Goal: Check status: Check status

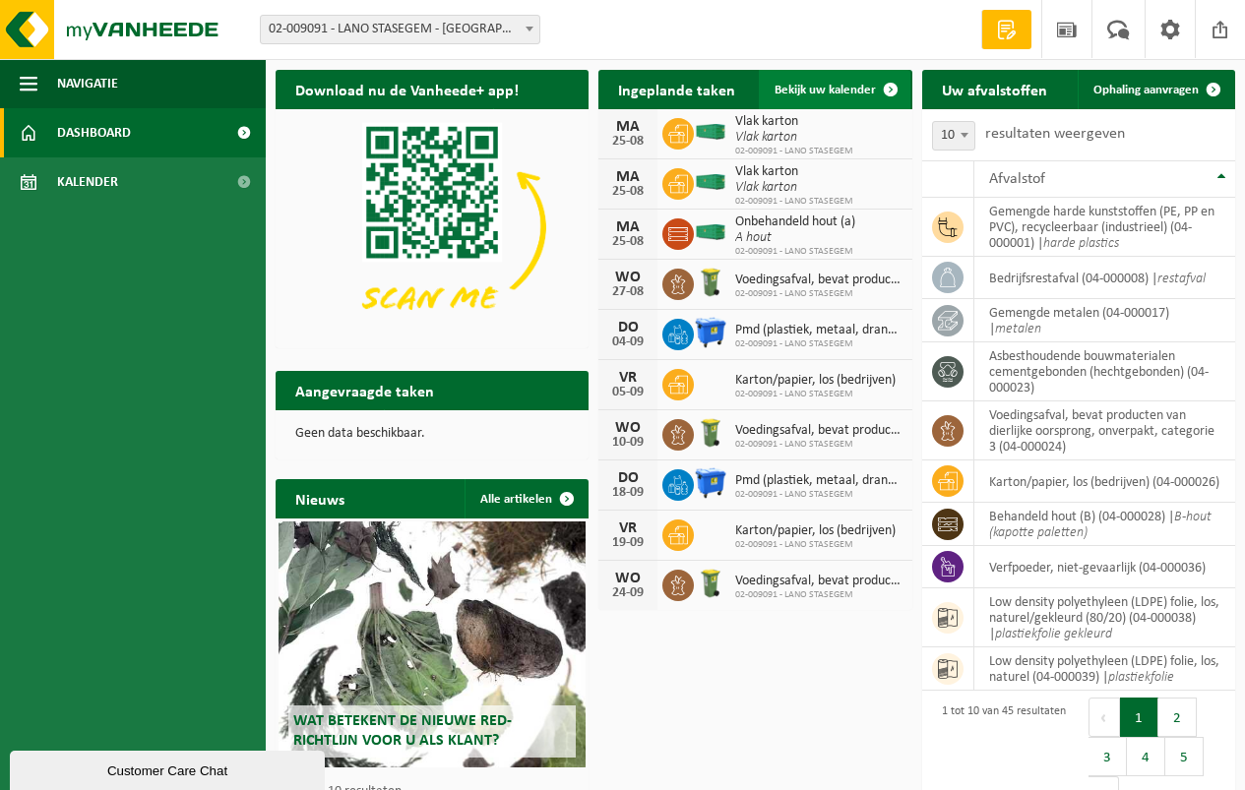
click at [820, 86] on span "Bekijk uw kalender" at bounding box center [825, 90] width 101 height 13
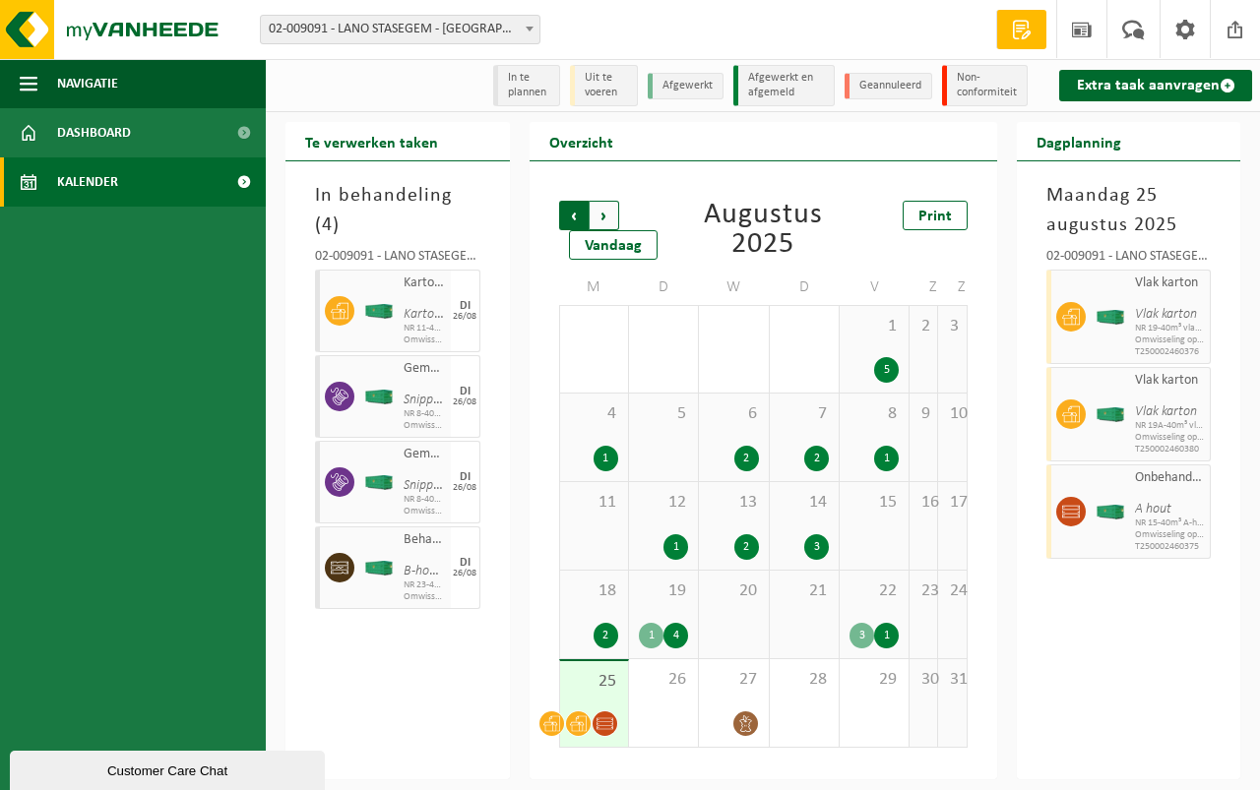
click at [601, 212] on span "Volgende" at bounding box center [604, 216] width 30 height 30
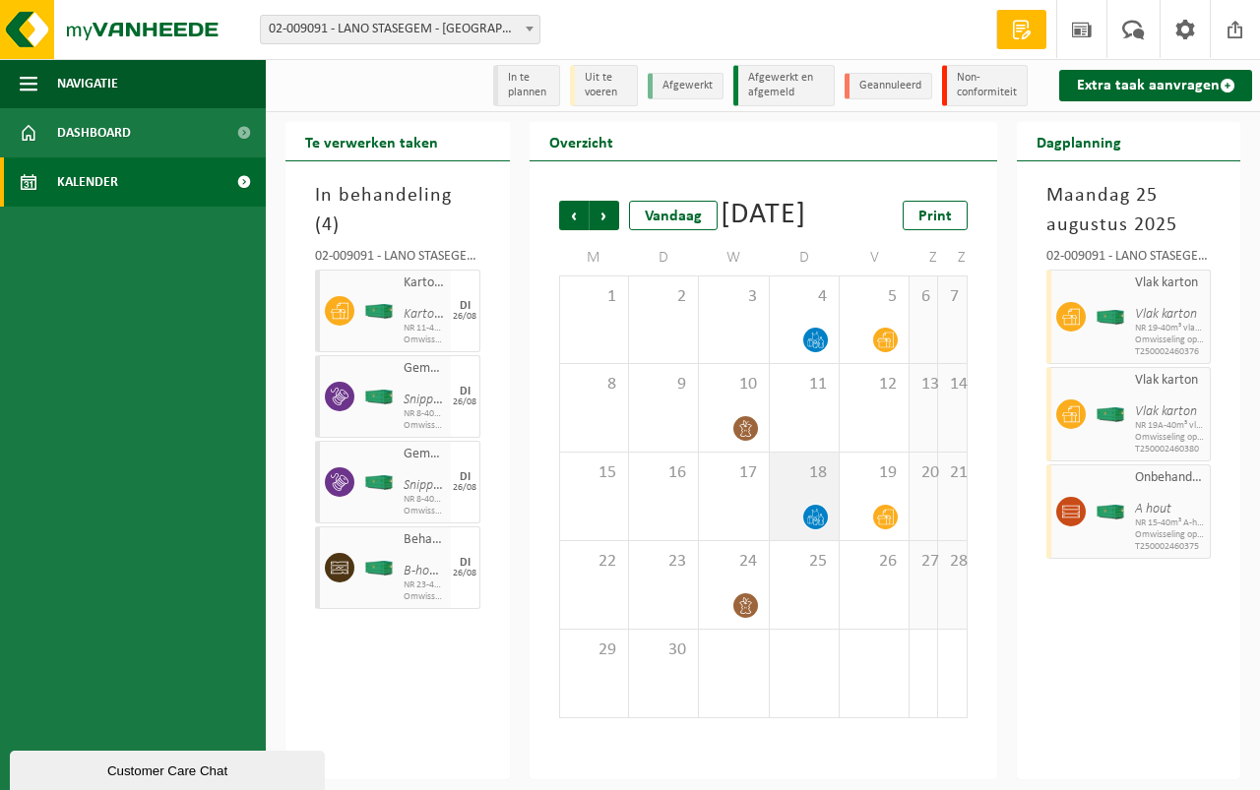
click at [812, 529] on div "18" at bounding box center [804, 497] width 69 height 88
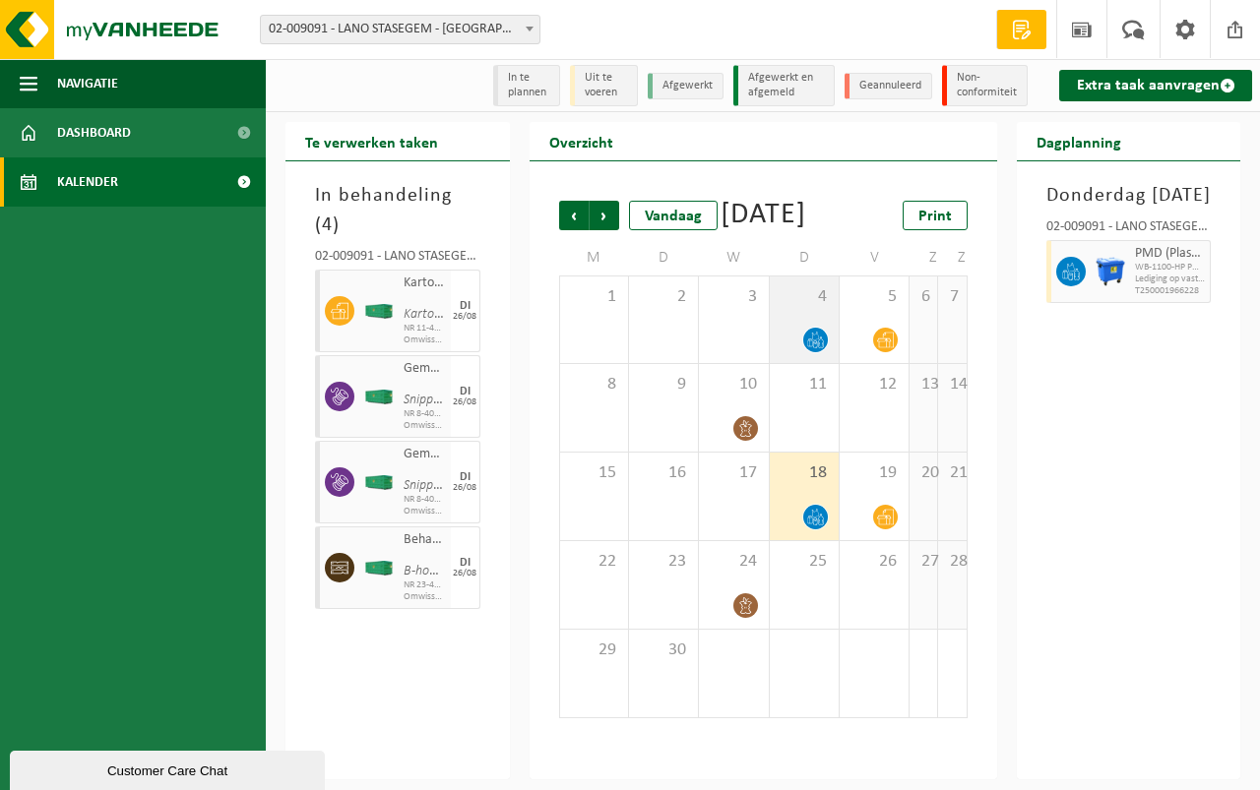
click at [808, 348] on icon at bounding box center [815, 340] width 17 height 17
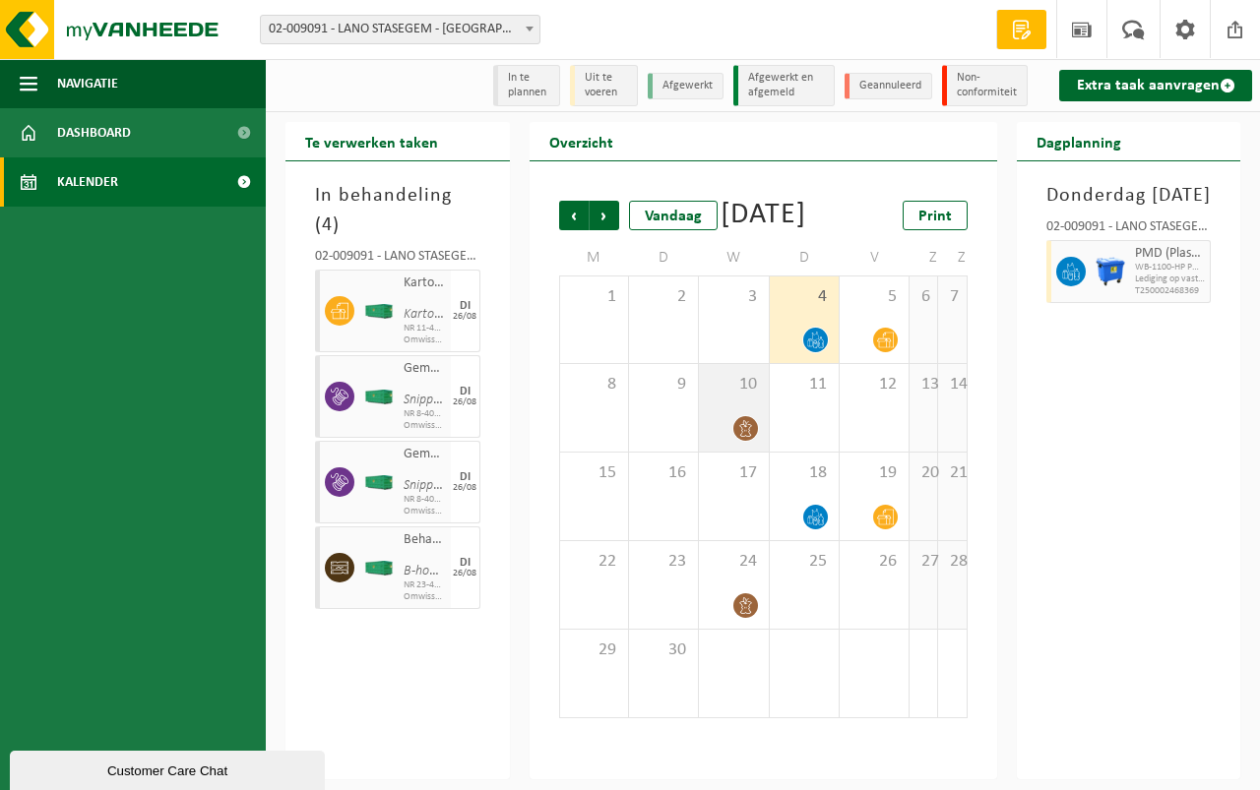
click at [742, 435] on div "10" at bounding box center [733, 408] width 69 height 88
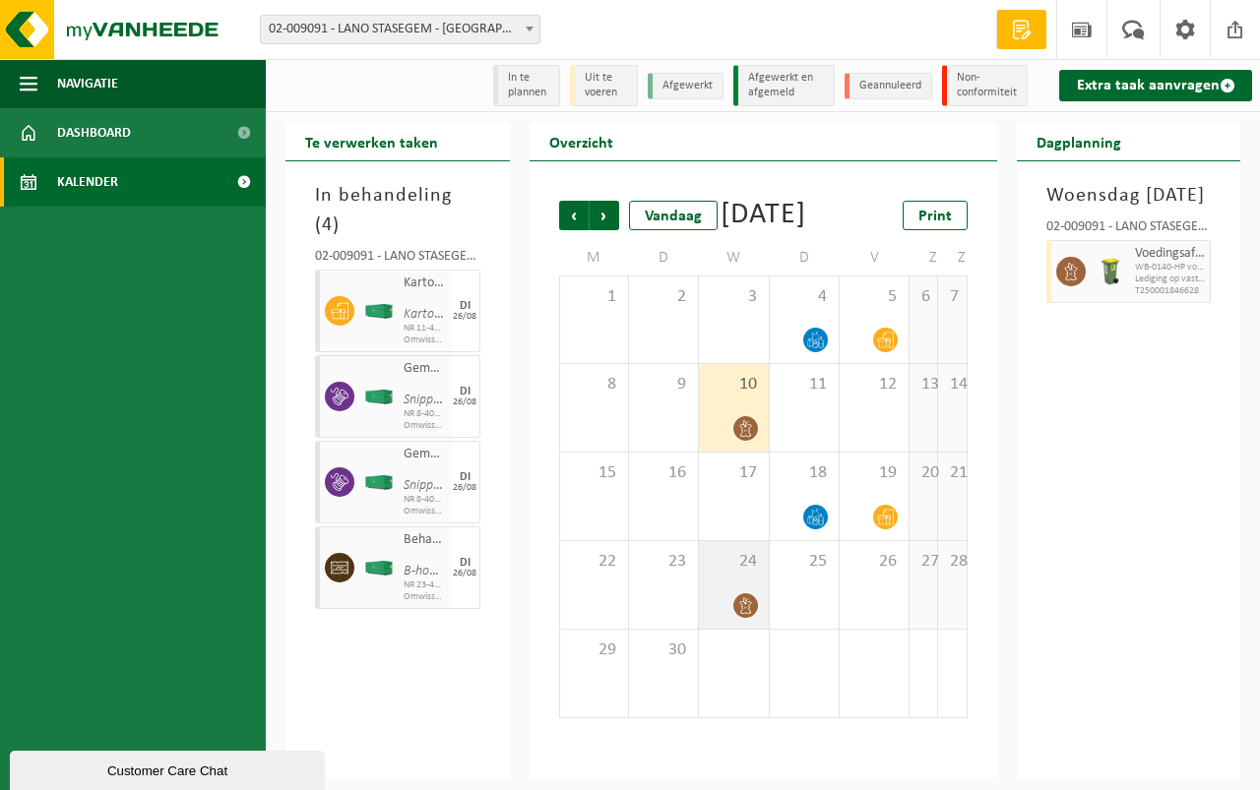
click at [737, 618] on div "24" at bounding box center [733, 585] width 69 height 88
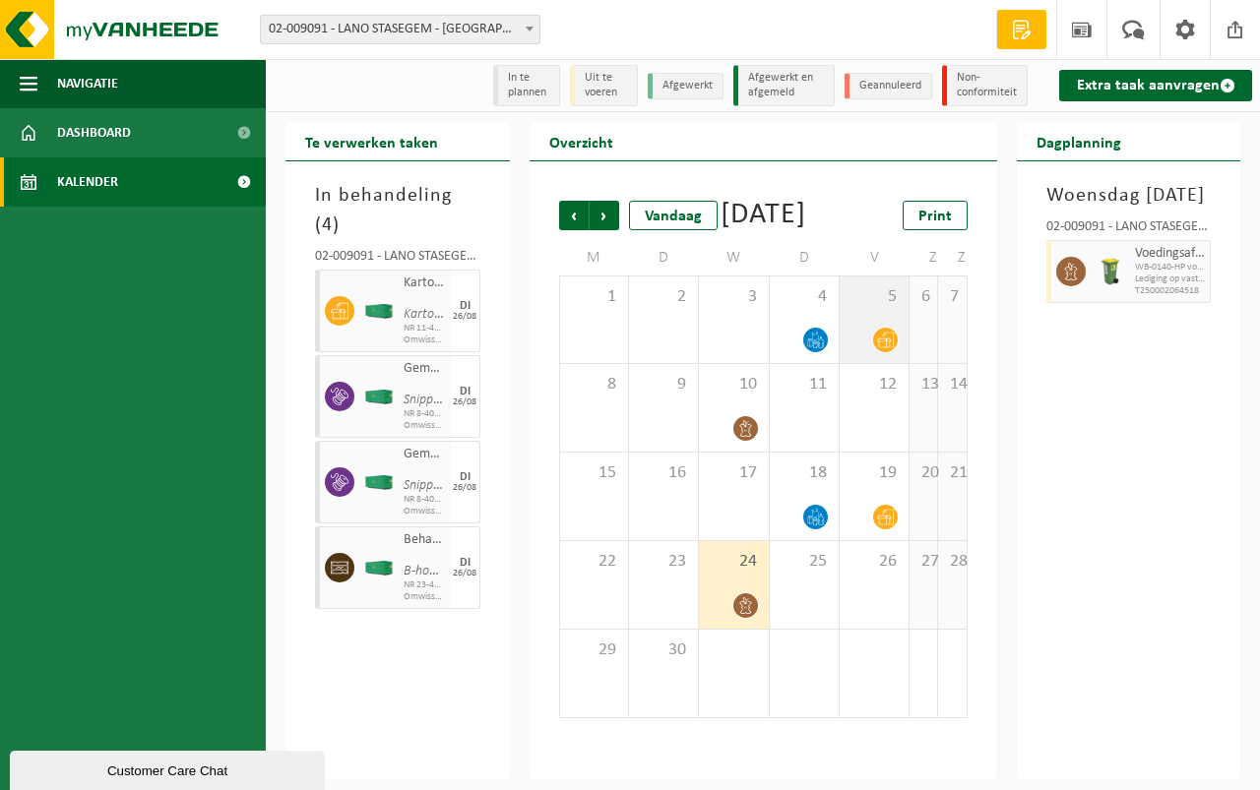
click at [874, 353] on div at bounding box center [873, 340] width 49 height 27
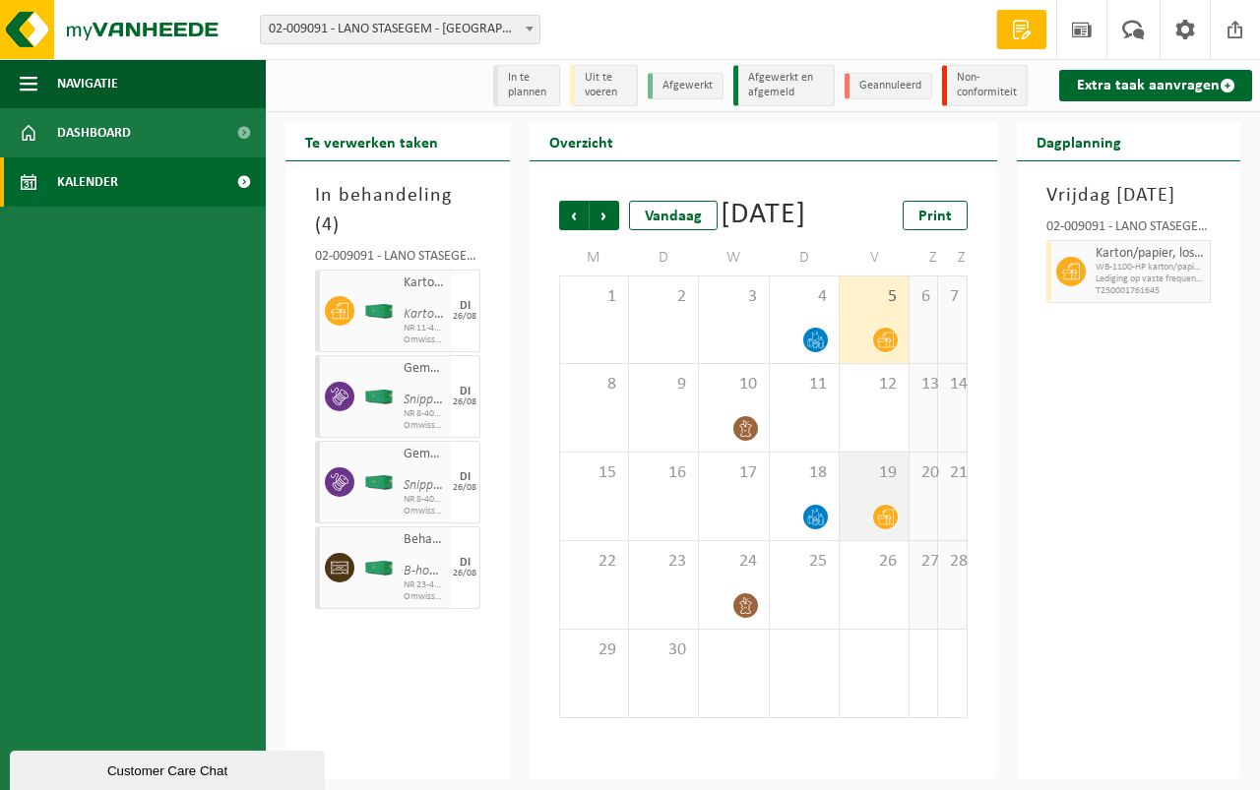
click at [873, 527] on div "19" at bounding box center [873, 497] width 69 height 88
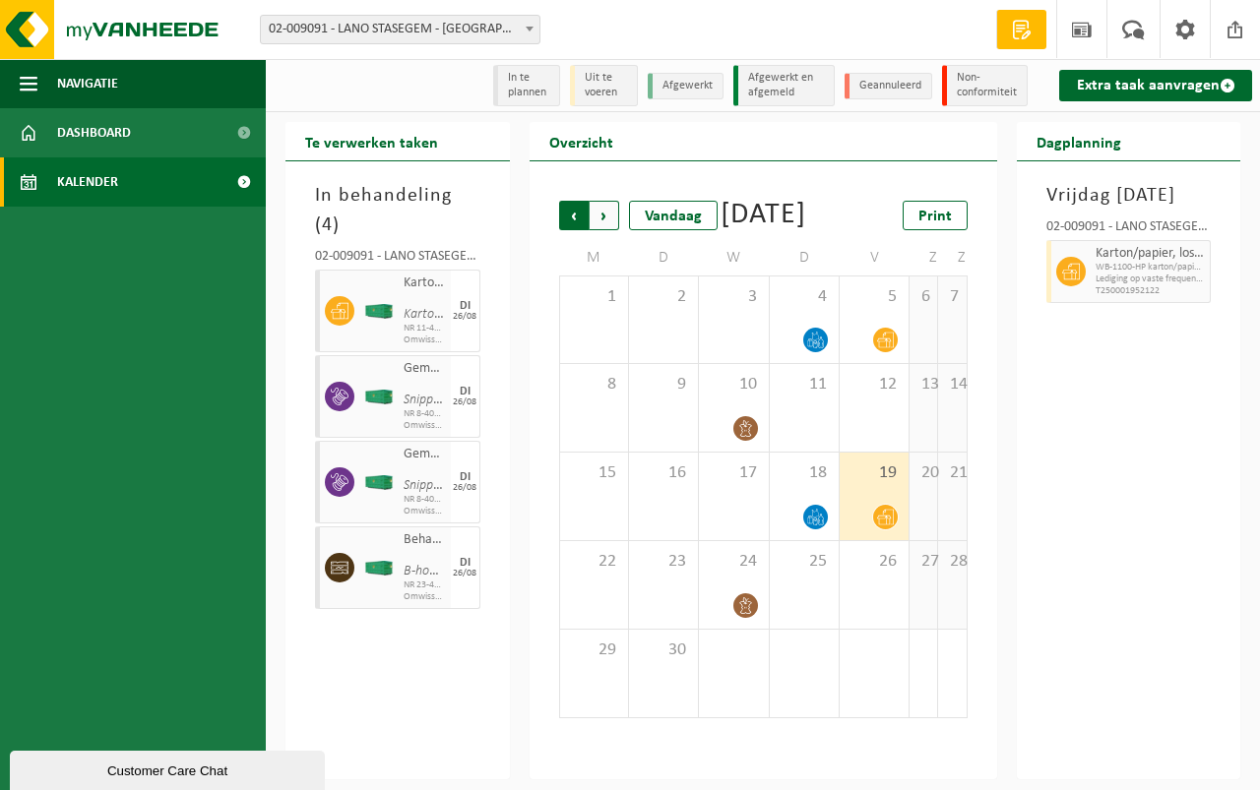
click at [602, 216] on span "Volgende" at bounding box center [604, 216] width 30 height 30
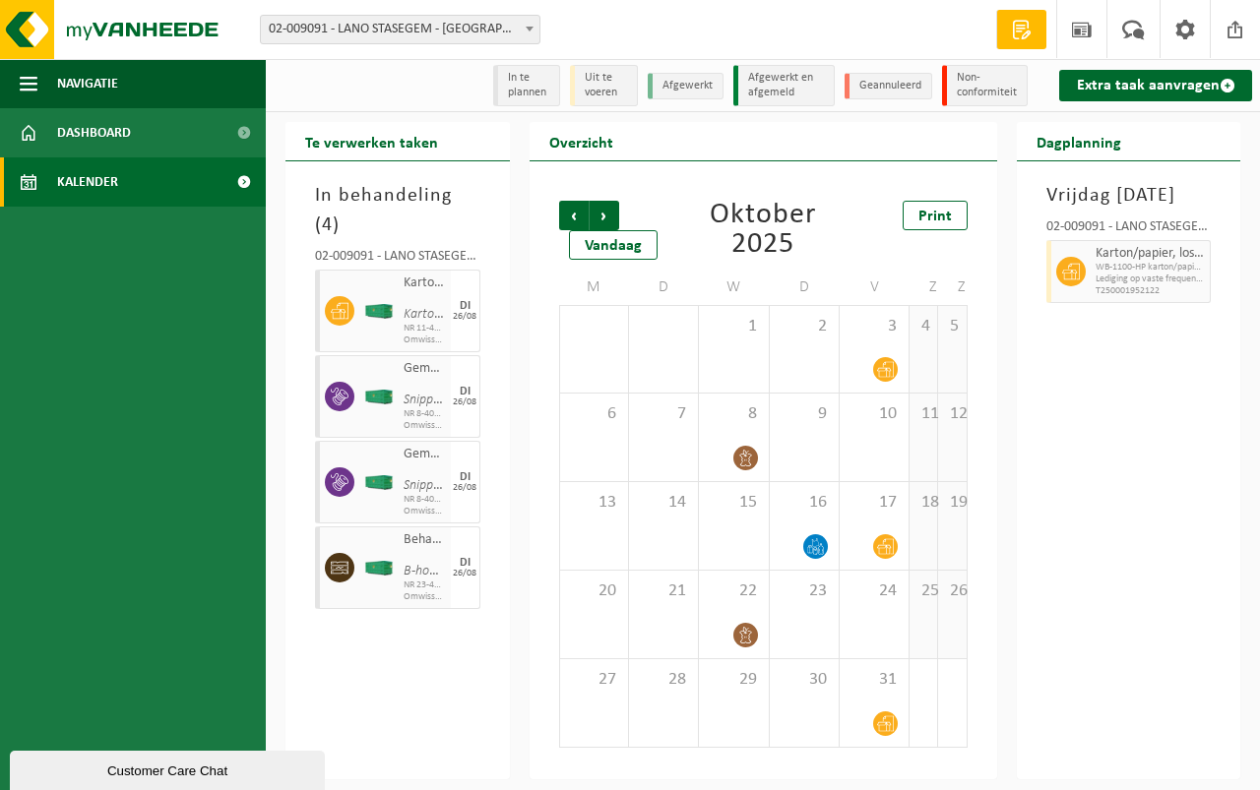
click at [602, 216] on span "Volgende" at bounding box center [604, 216] width 30 height 30
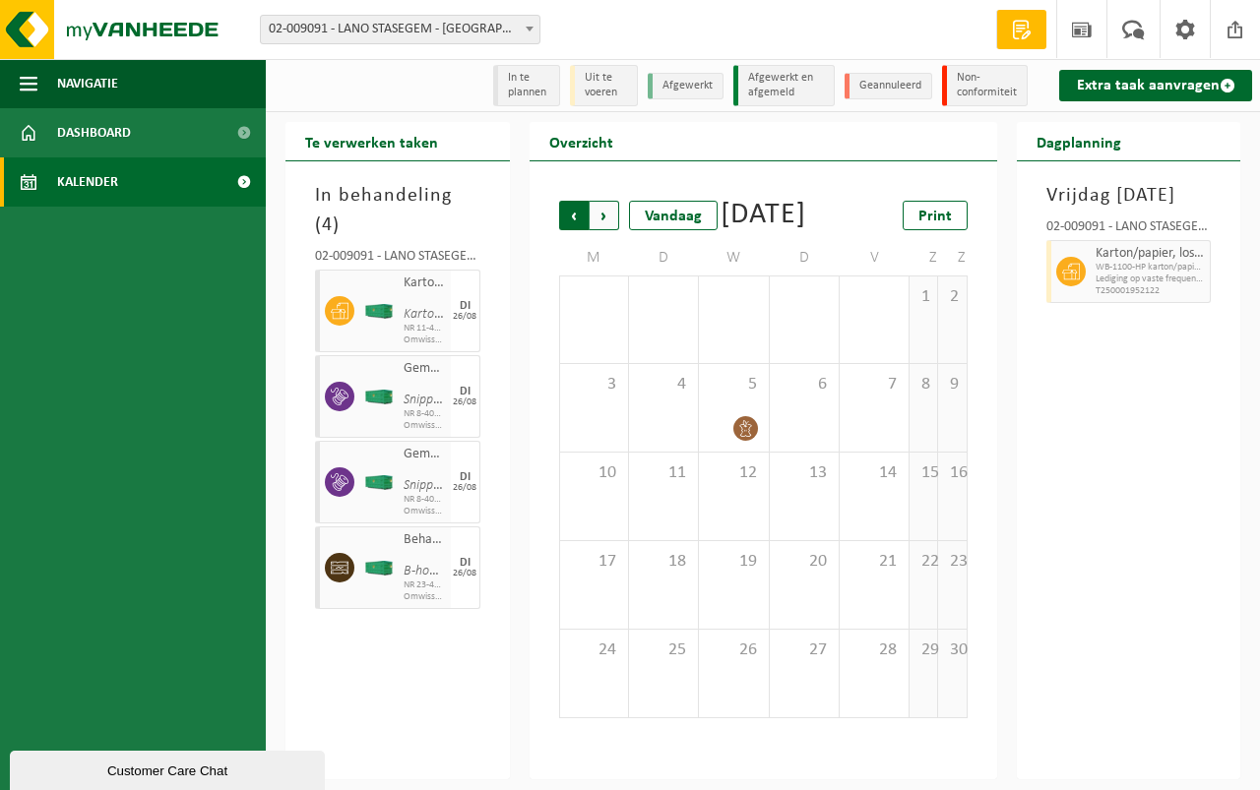
click at [604, 215] on span "Volgende" at bounding box center [604, 216] width 30 height 30
click at [570, 217] on span "Vorige" at bounding box center [574, 216] width 30 height 30
click at [571, 217] on span "Vorige" at bounding box center [574, 216] width 30 height 30
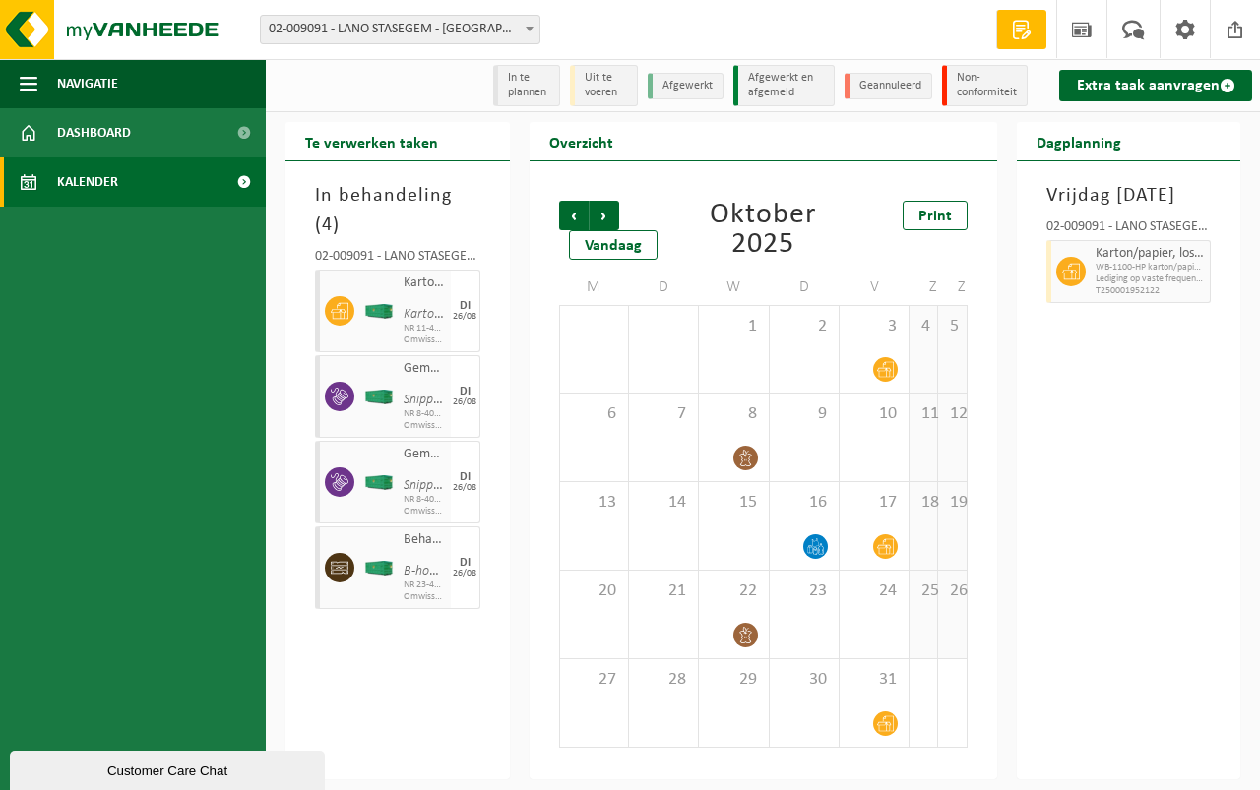
click at [572, 216] on span "Vorige" at bounding box center [574, 216] width 30 height 30
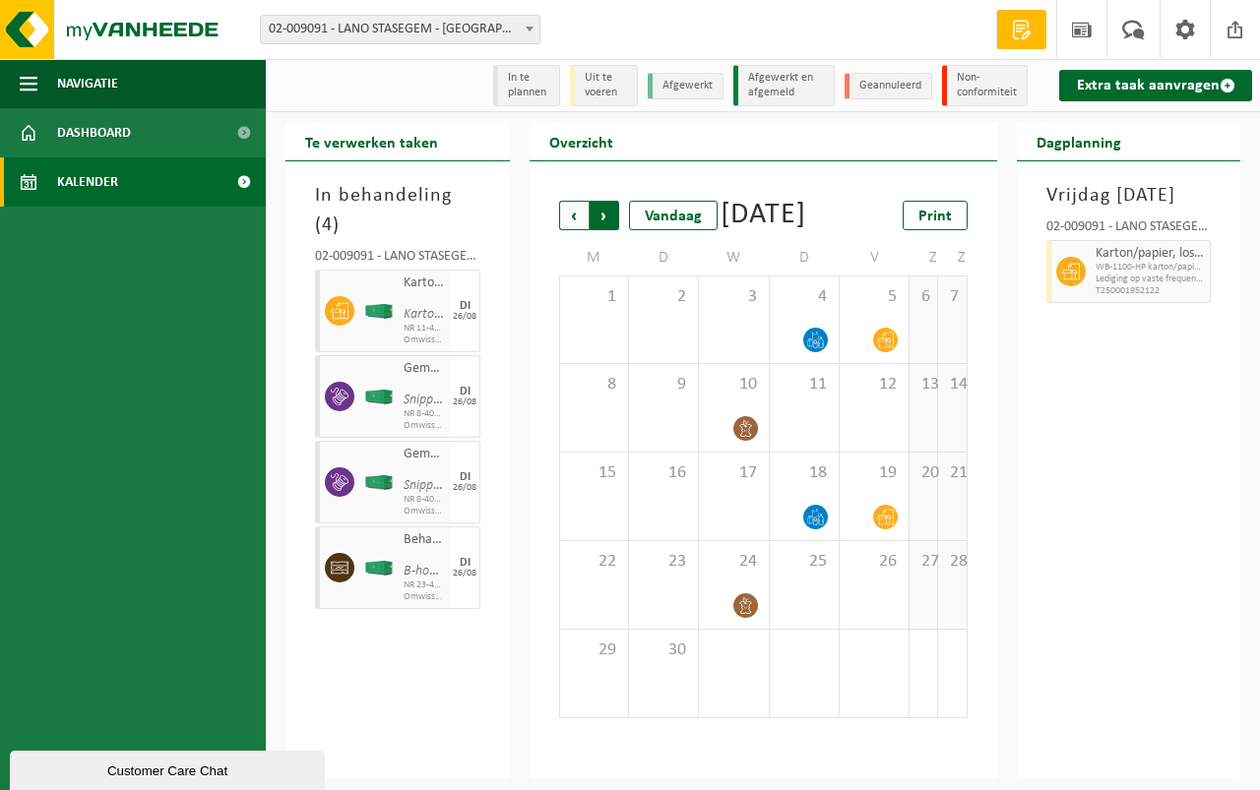
click at [573, 215] on span "Vorige" at bounding box center [574, 216] width 30 height 30
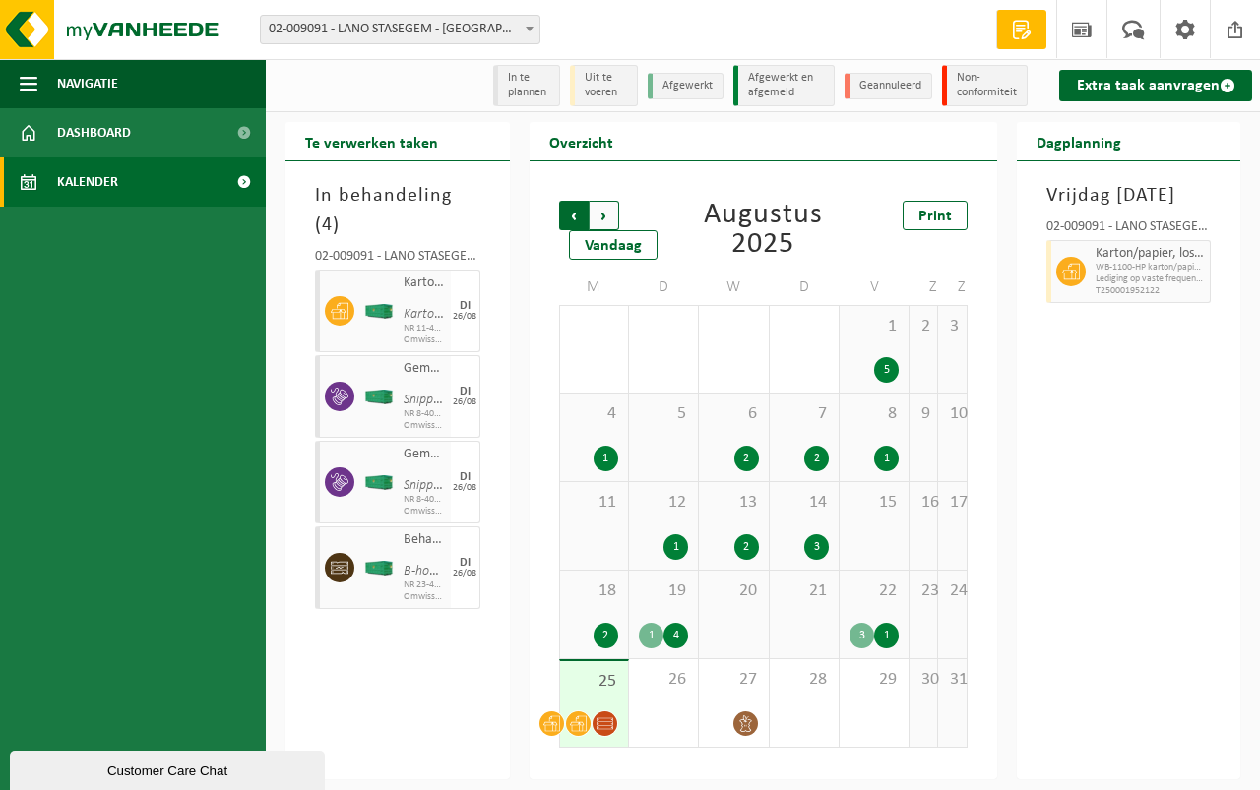
click at [599, 209] on span "Volgende" at bounding box center [604, 216] width 30 height 30
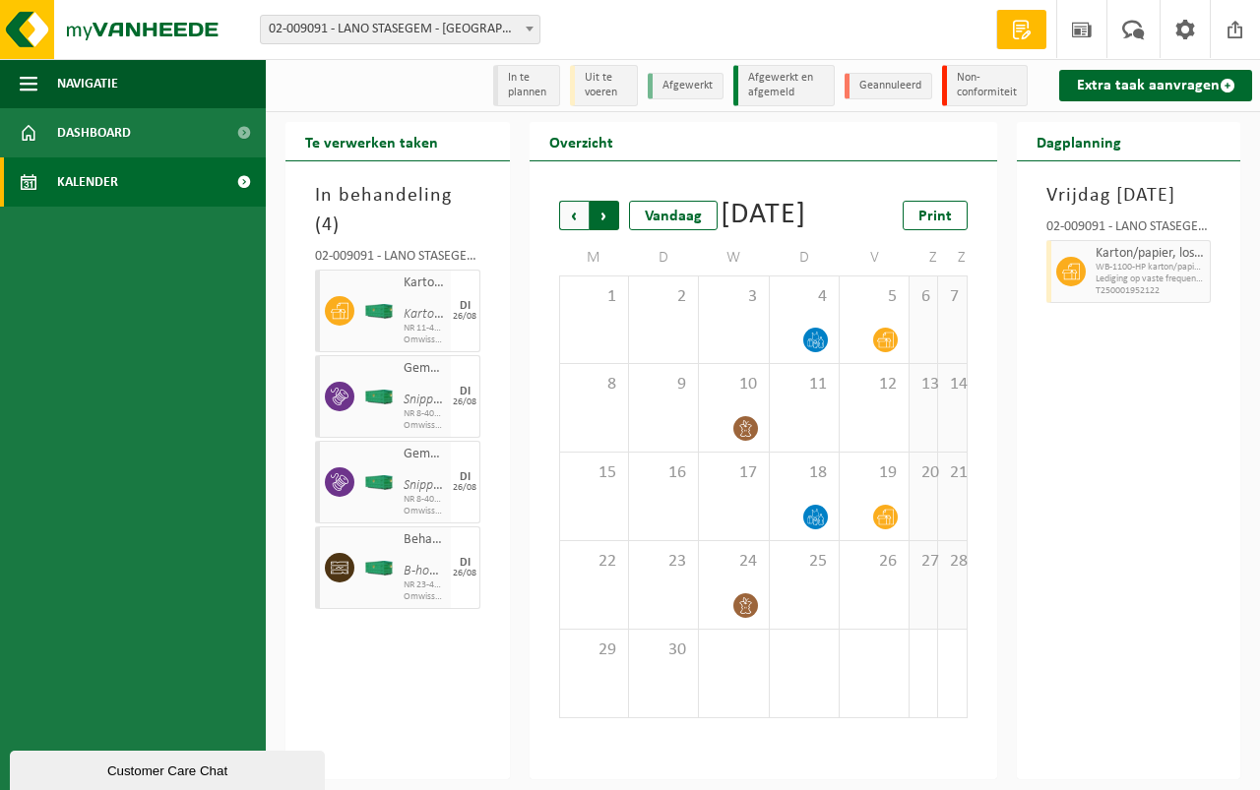
click at [566, 214] on span "Vorige" at bounding box center [574, 216] width 30 height 30
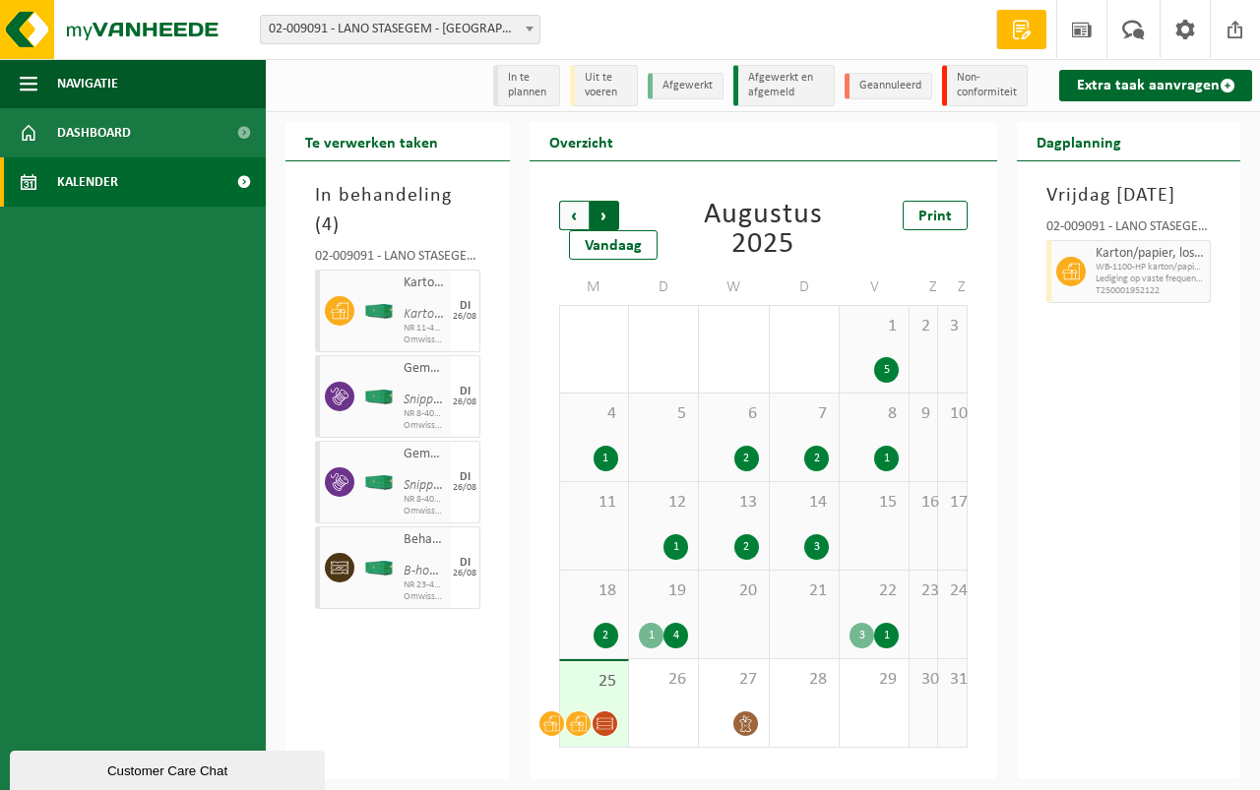
click at [572, 217] on span "Vorige" at bounding box center [574, 216] width 30 height 30
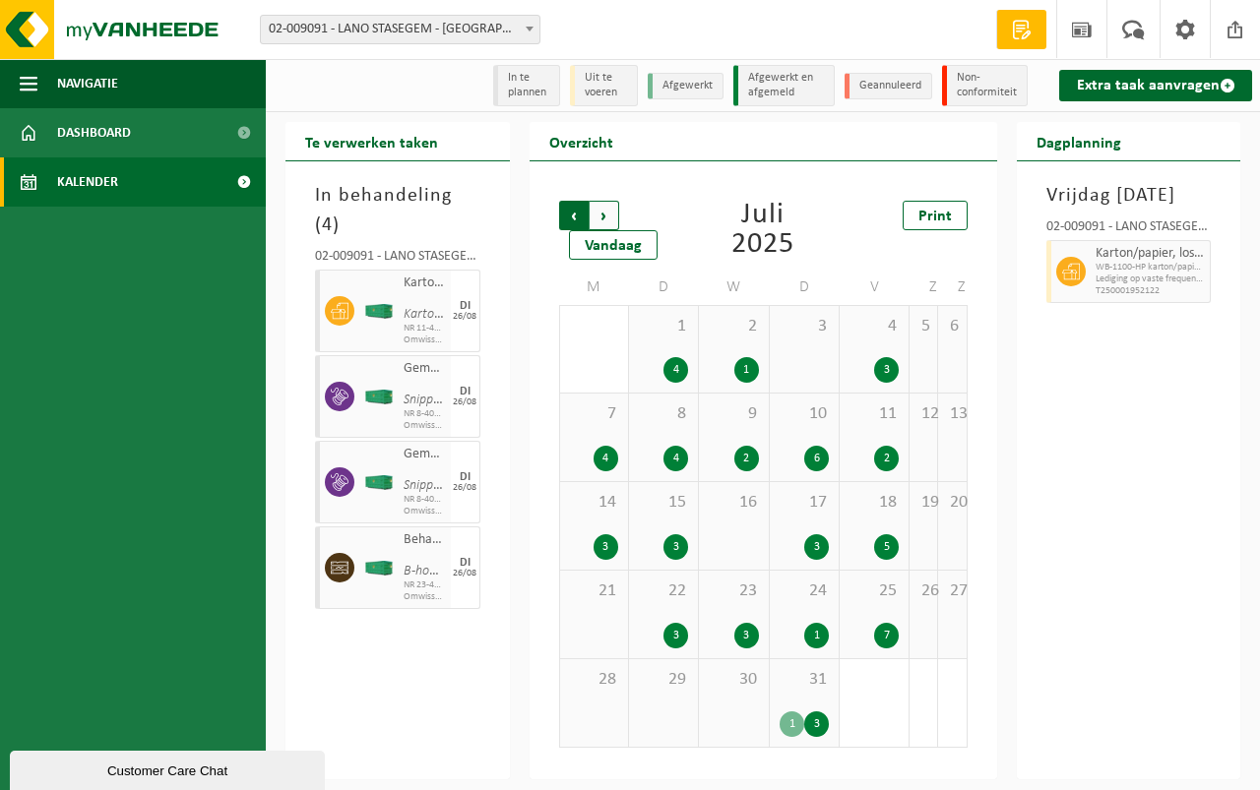
click at [602, 212] on span "Volgende" at bounding box center [604, 216] width 30 height 30
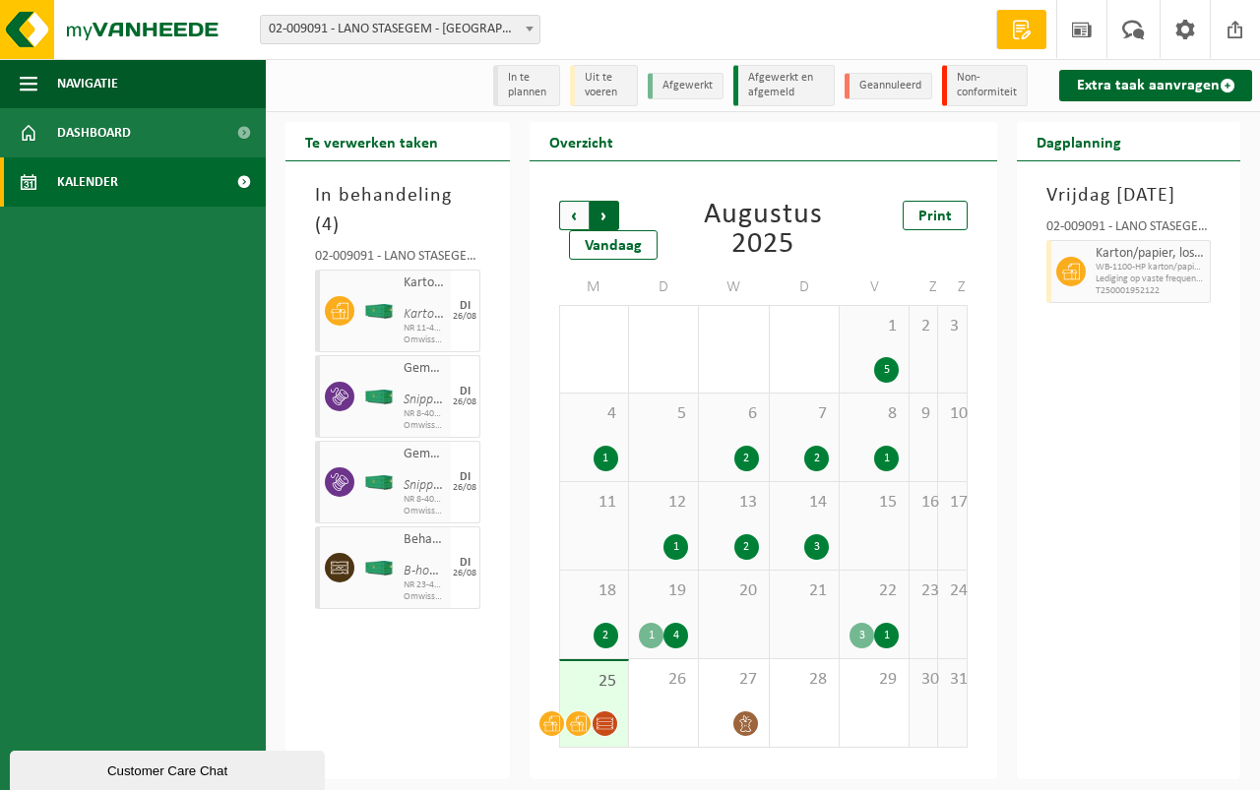
click at [575, 216] on span "Vorige" at bounding box center [574, 216] width 30 height 30
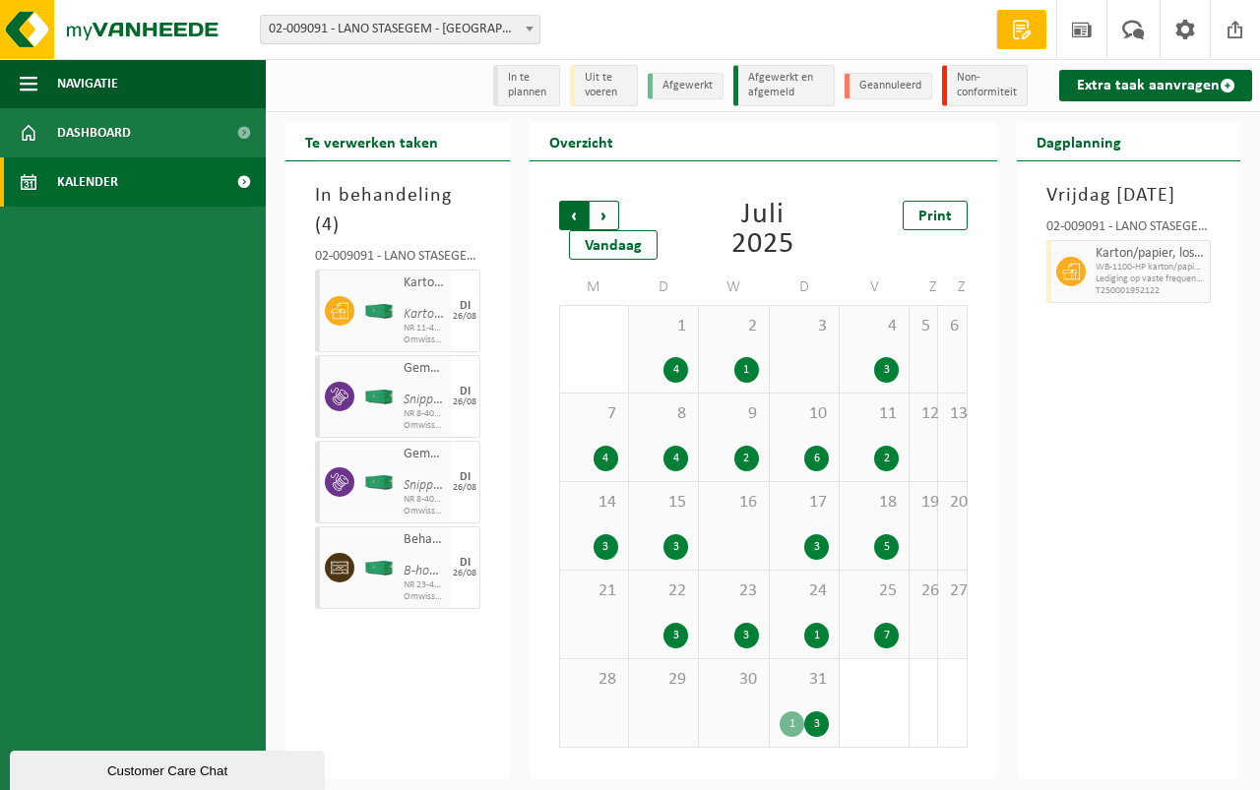
click at [596, 213] on span "Volgende" at bounding box center [604, 216] width 30 height 30
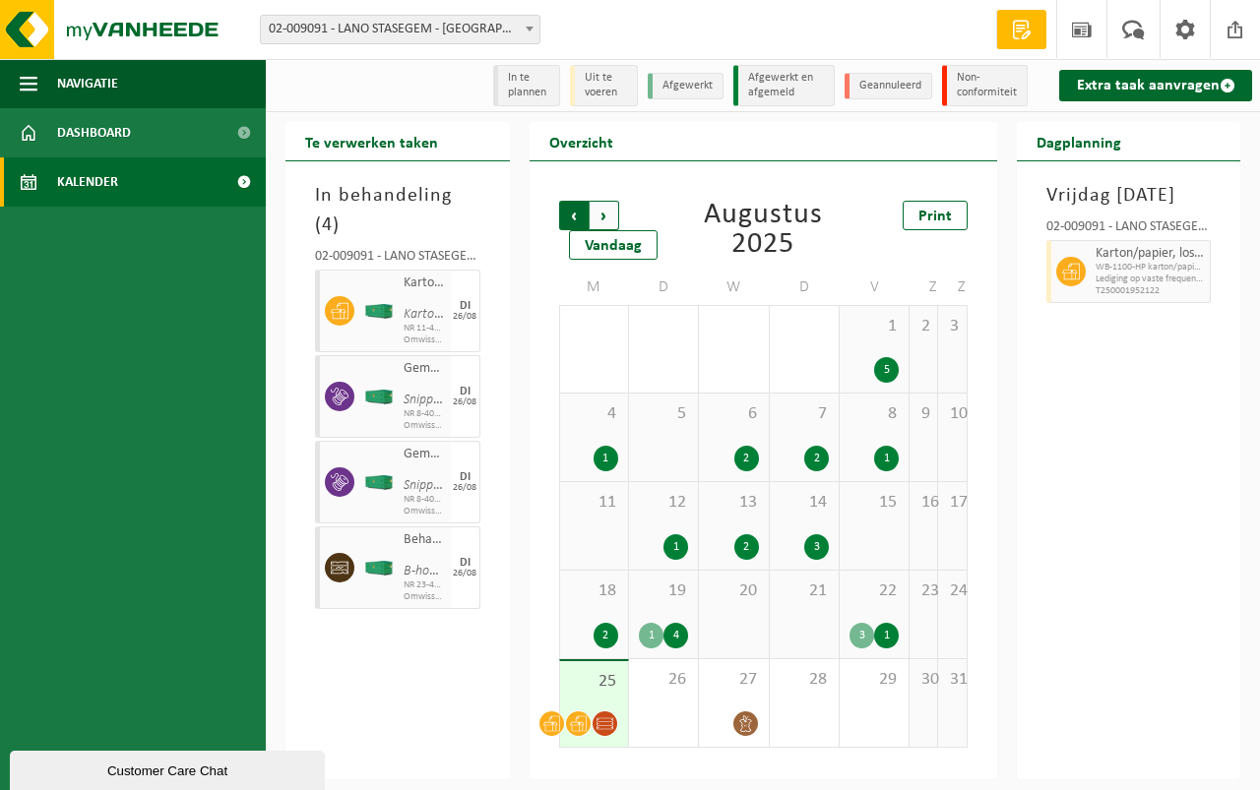
click at [598, 214] on span "Volgende" at bounding box center [604, 216] width 30 height 30
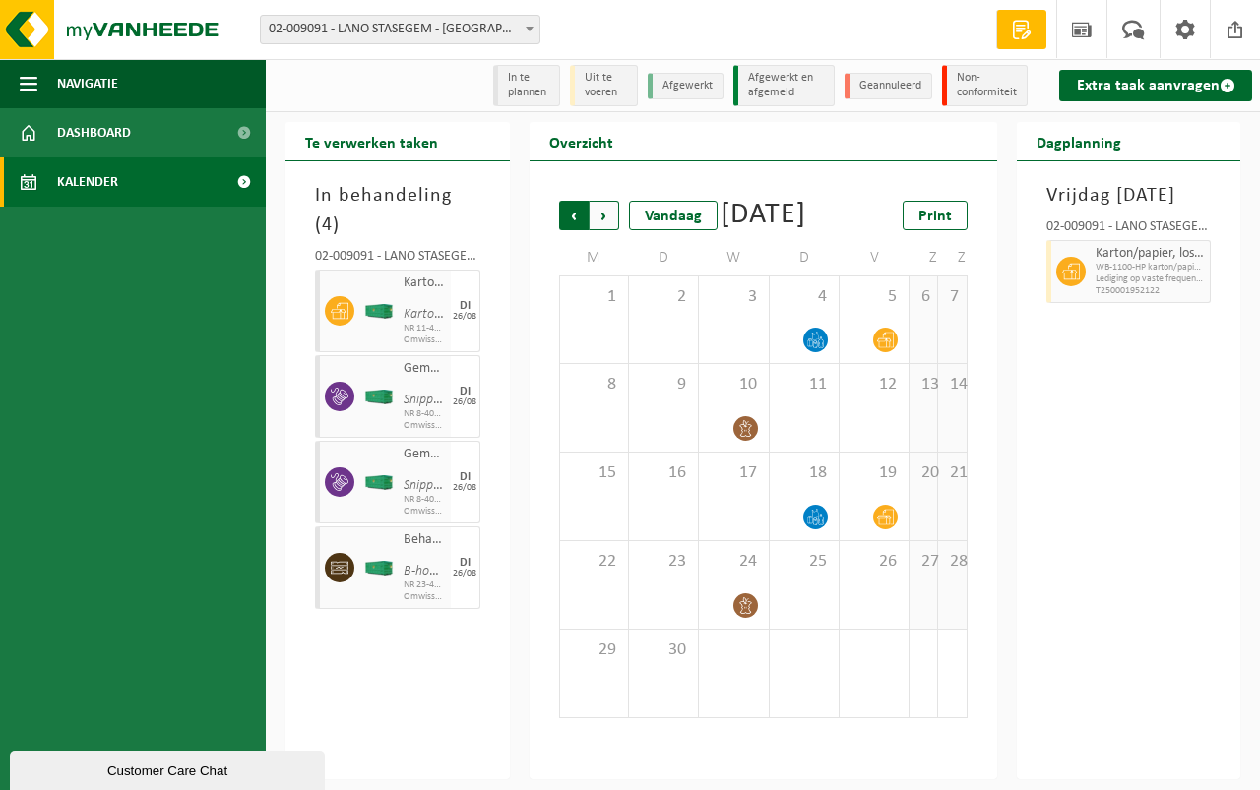
click at [605, 211] on span "Volgende" at bounding box center [604, 216] width 30 height 30
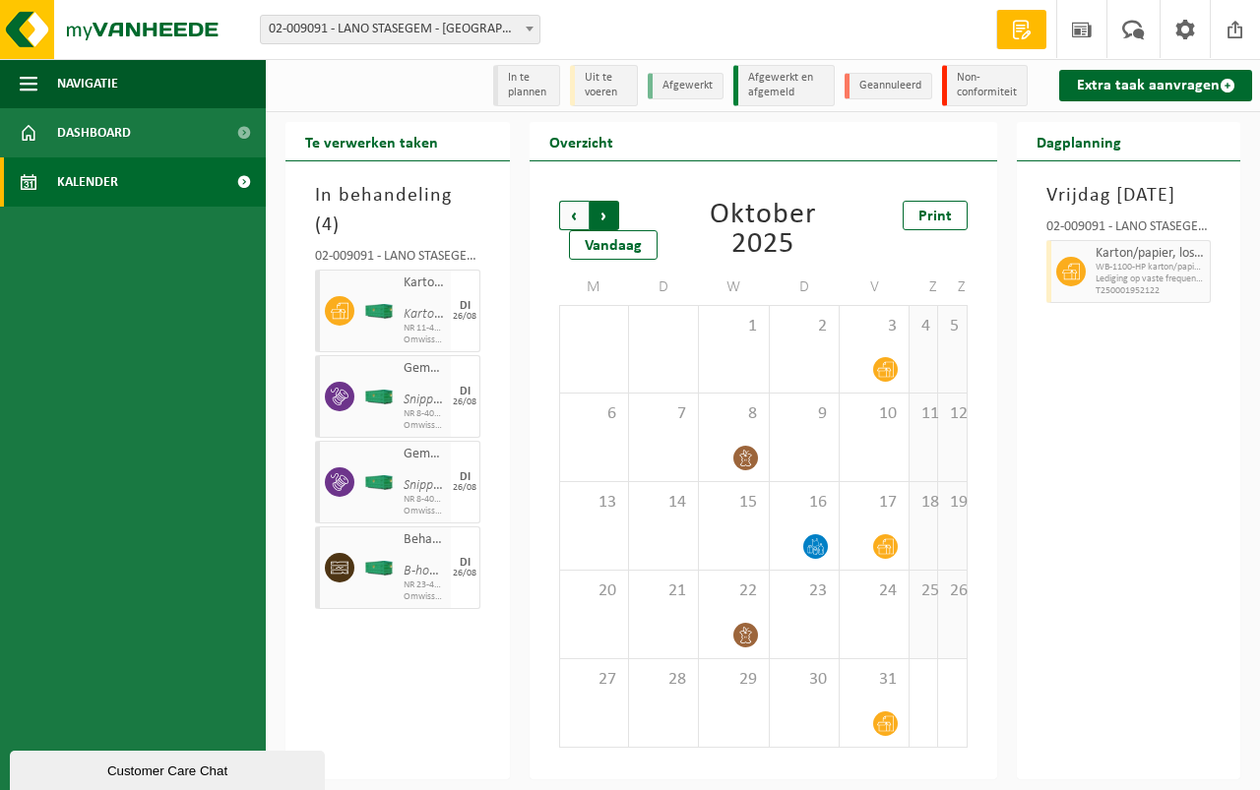
click at [574, 212] on span "Vorige" at bounding box center [574, 216] width 30 height 30
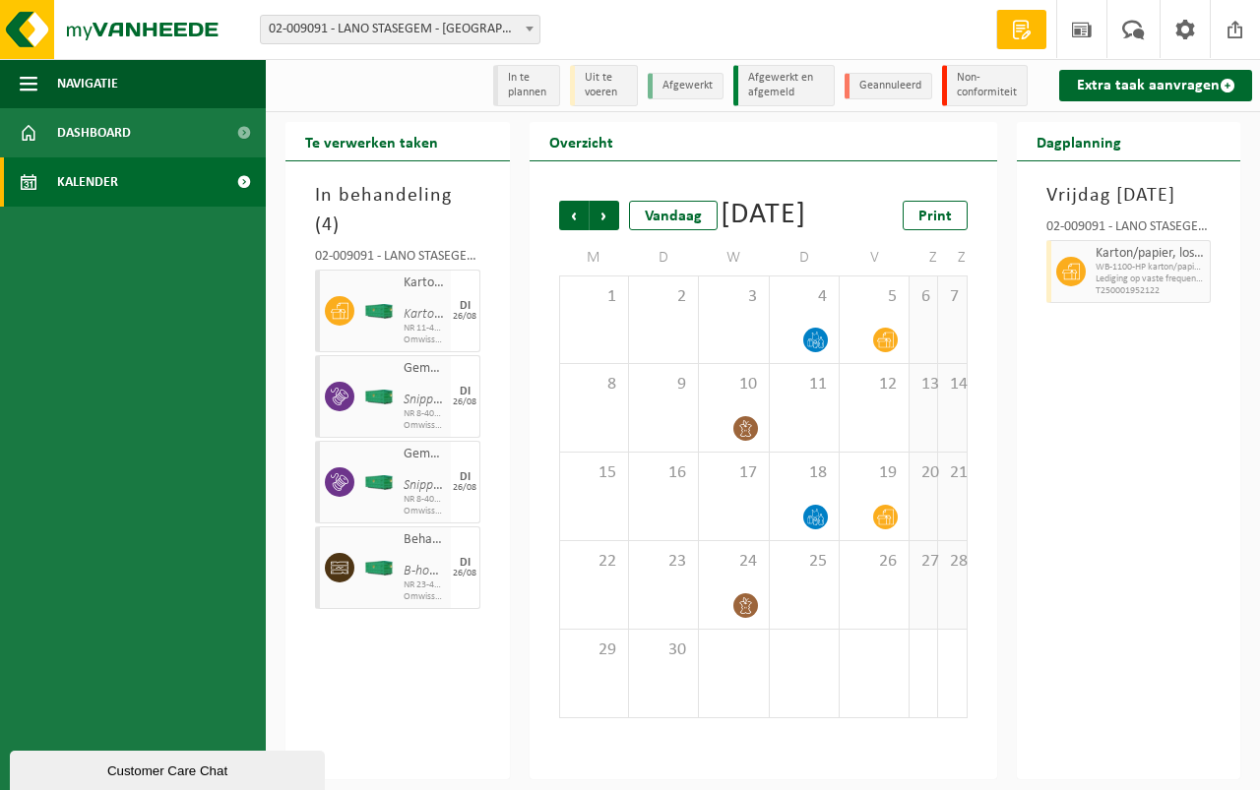
click at [574, 212] on span "Vorige" at bounding box center [574, 216] width 30 height 30
